Goal: Information Seeking & Learning: Find specific fact

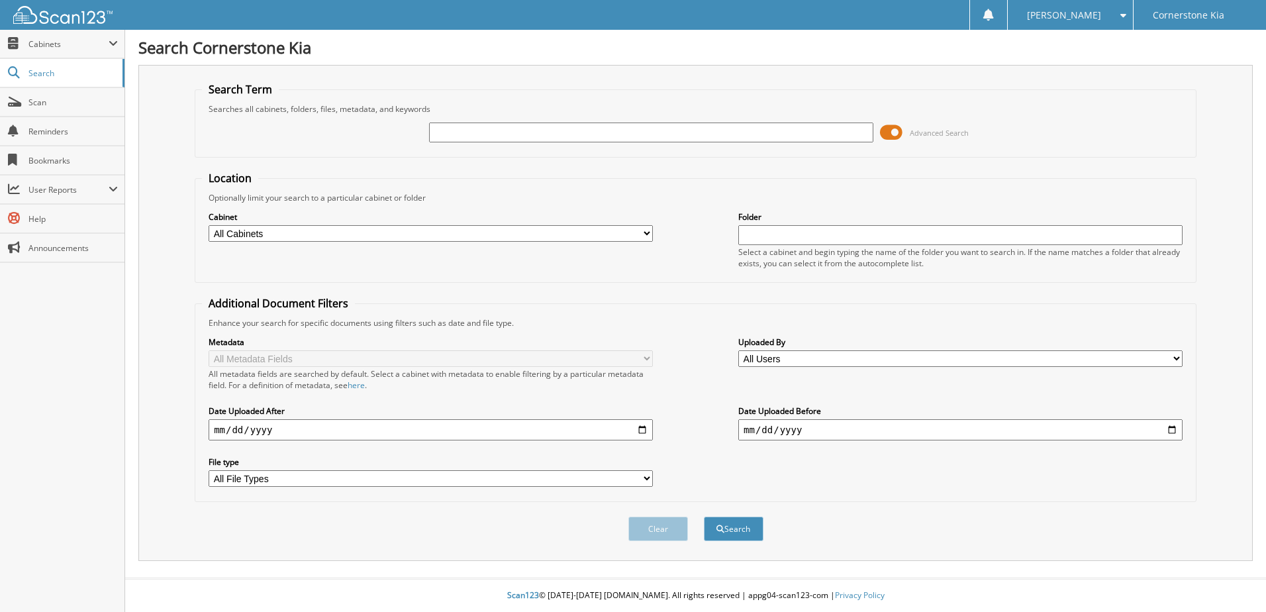
click at [654, 125] on input "text" at bounding box center [651, 133] width 444 height 20
type input "ku3259"
click at [704, 517] on button "Search" at bounding box center [734, 529] width 60 height 25
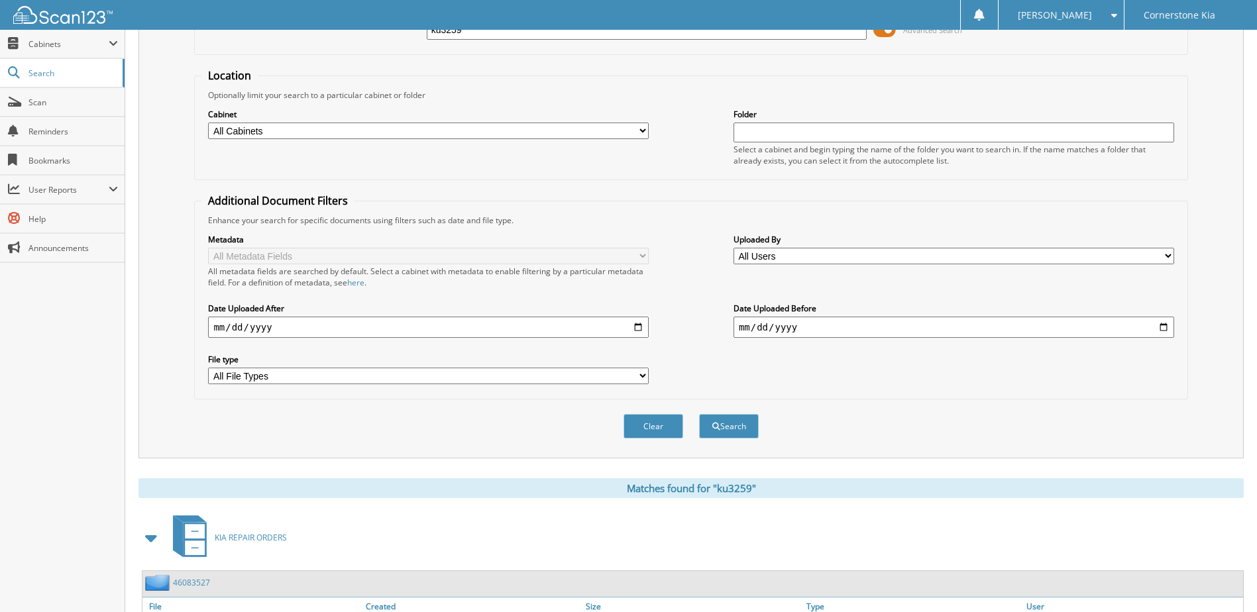
scroll to position [202, 0]
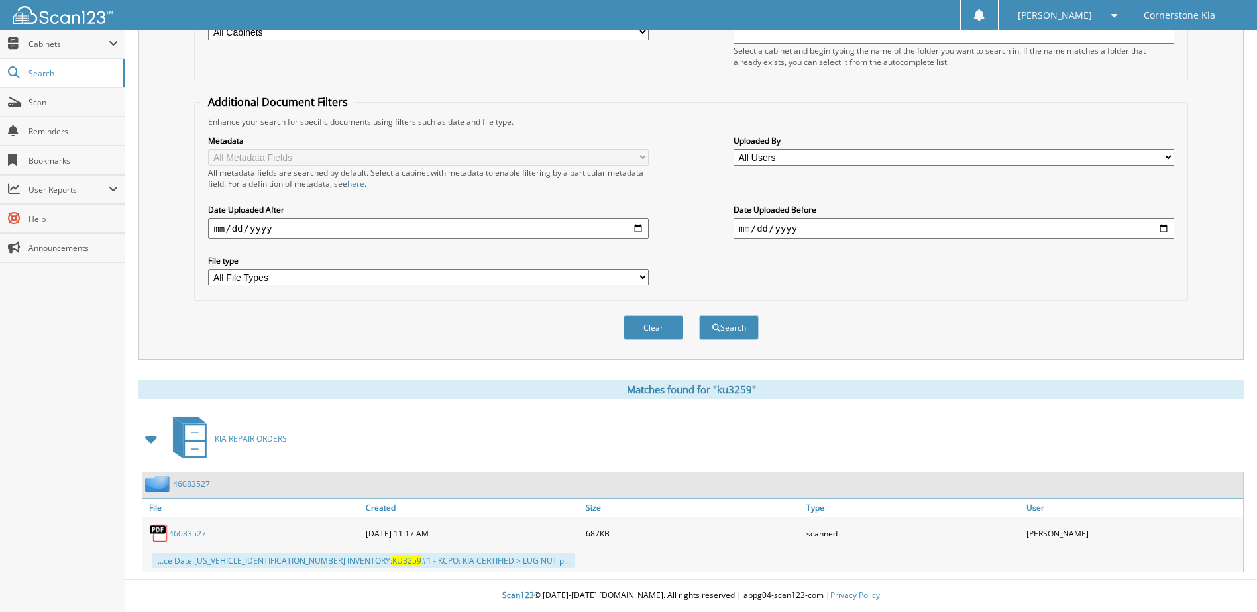
click at [178, 530] on link "46083527" at bounding box center [187, 533] width 37 height 11
